Goal: Information Seeking & Learning: Learn about a topic

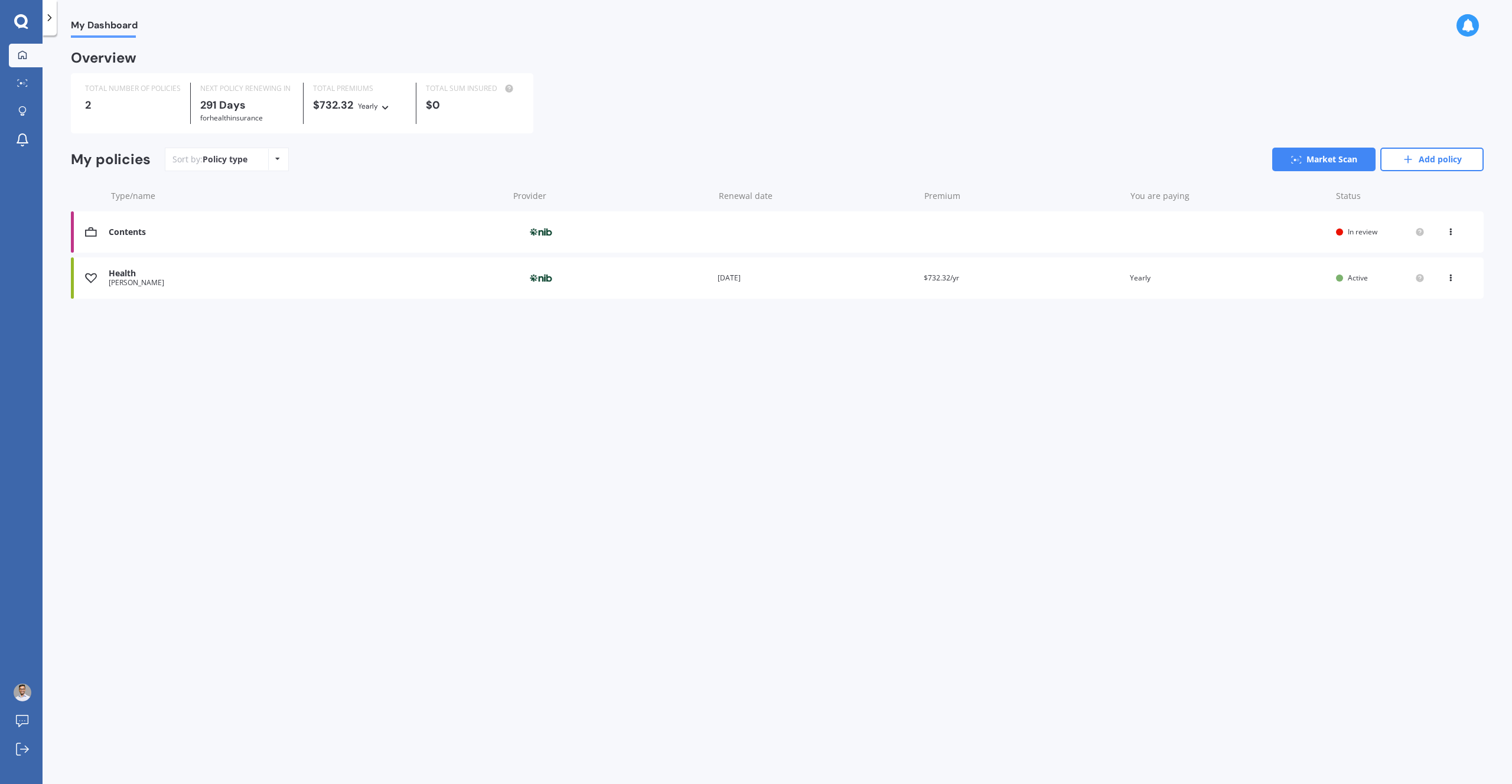
click at [55, 12] on icon at bounding box center [49, 17] width 12 height 12
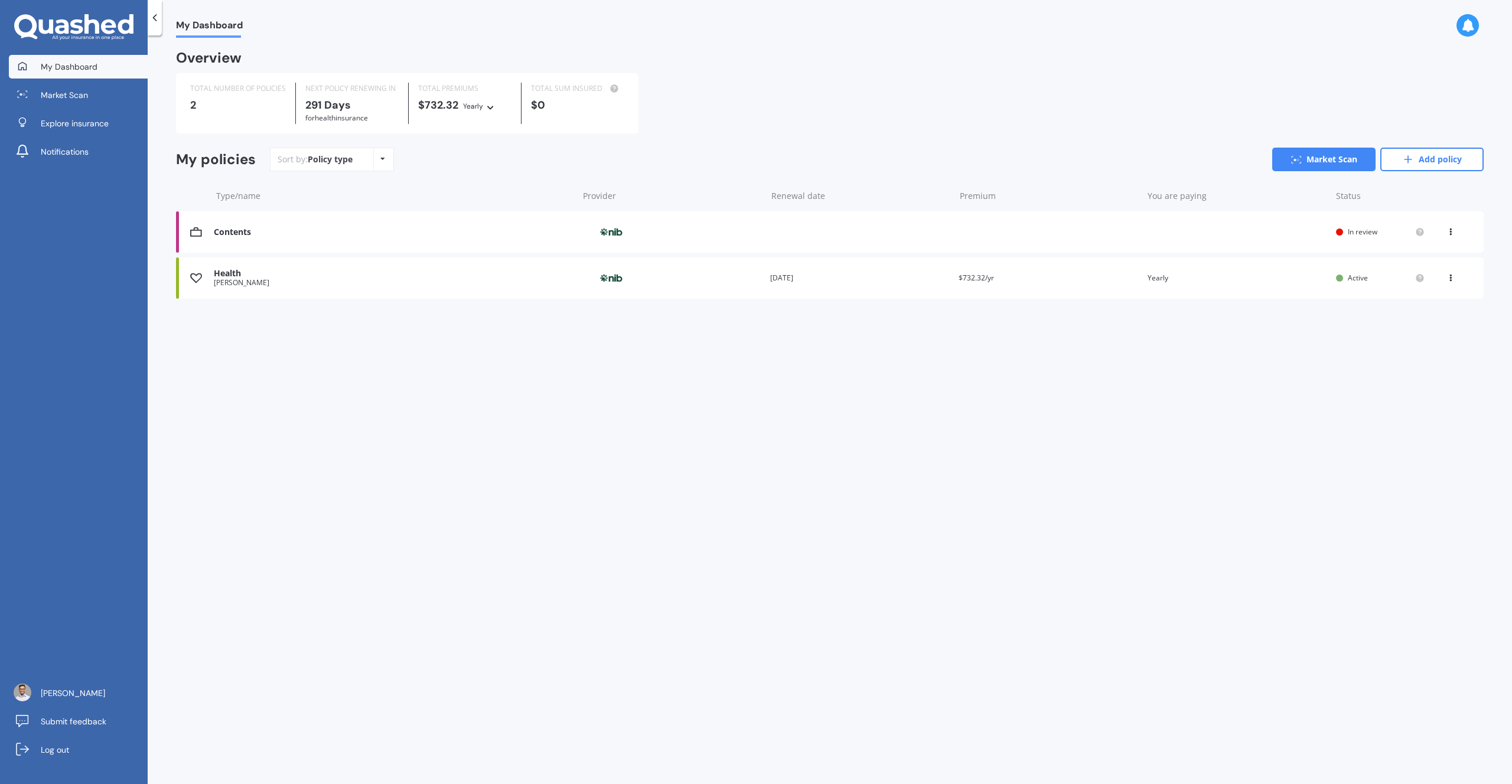
click at [626, 285] on img at bounding box center [611, 278] width 59 height 22
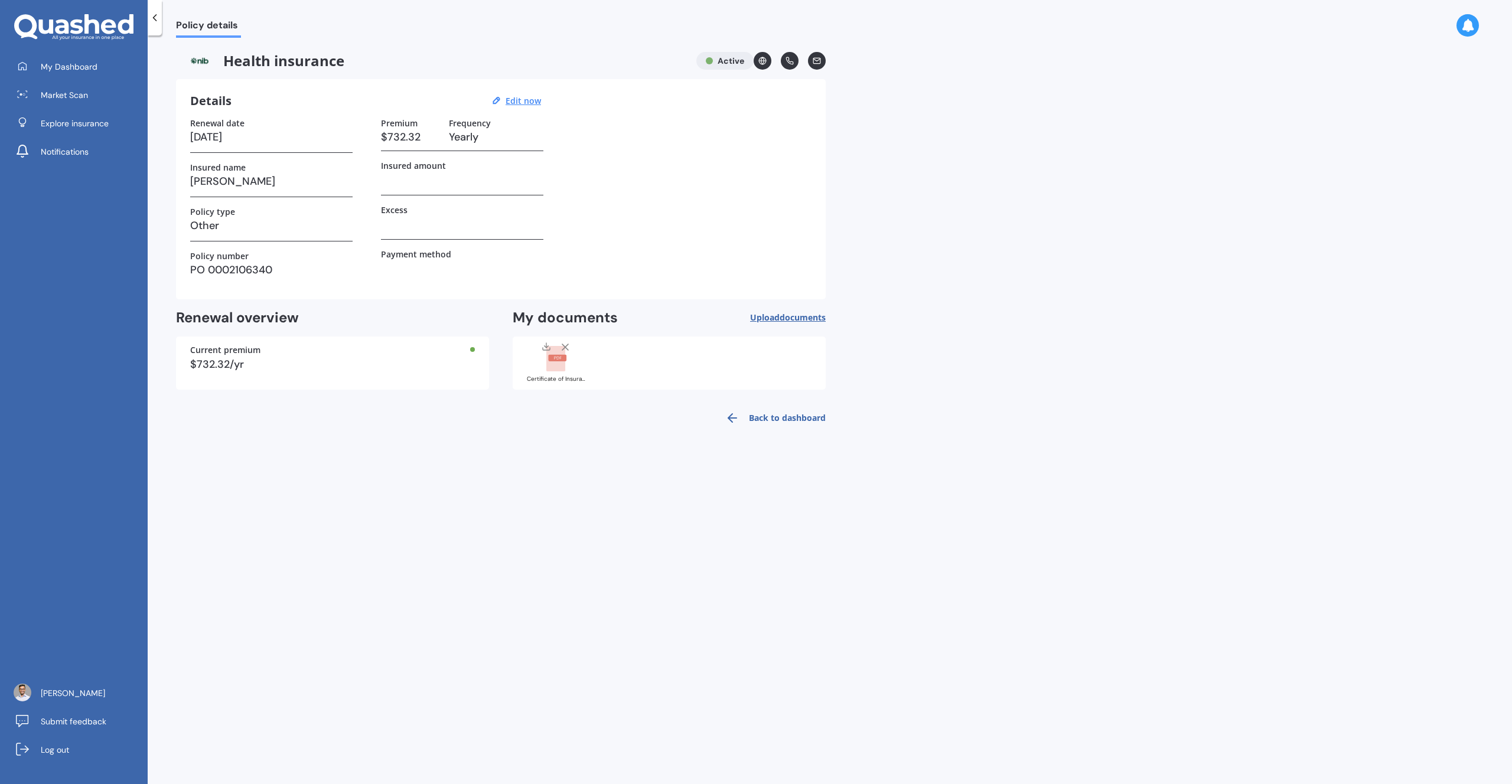
click at [87, 21] on icon at bounding box center [91, 24] width 15 height 19
